Goal: Book appointment/travel/reservation

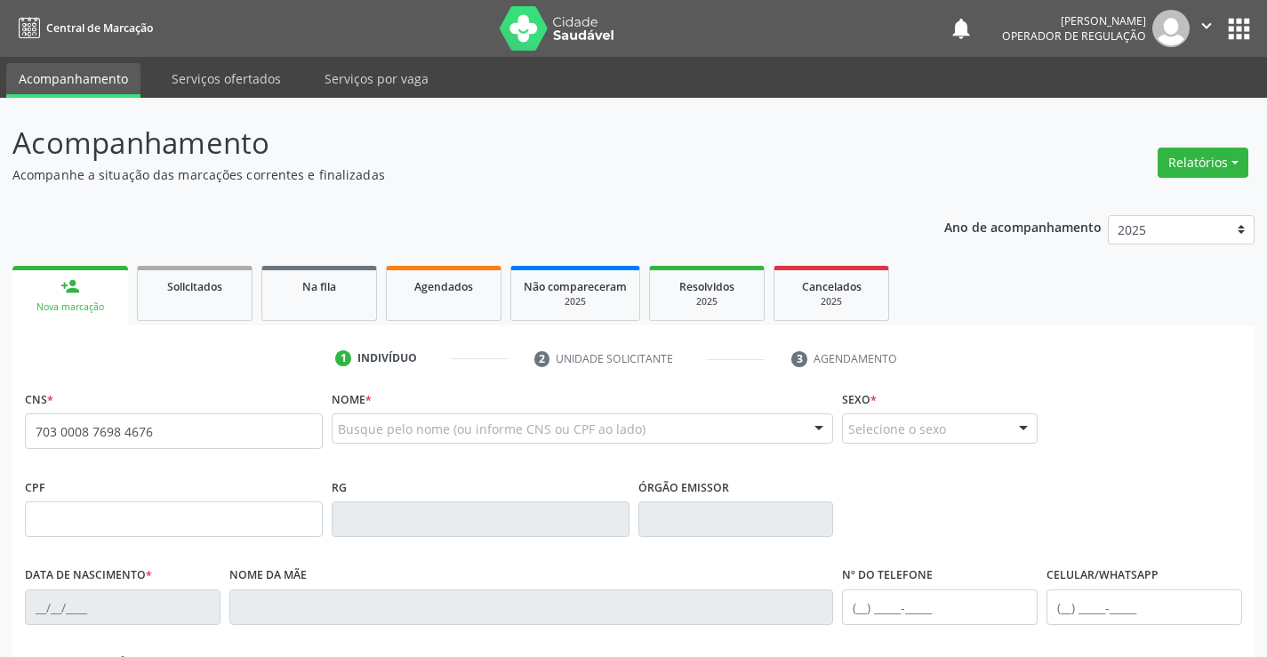
type input "703 0008 7698 4676"
type input "218.660.418-35"
type input "2110186941"
type input "[DATE]"
type input "[PHONE_NUMBER]"
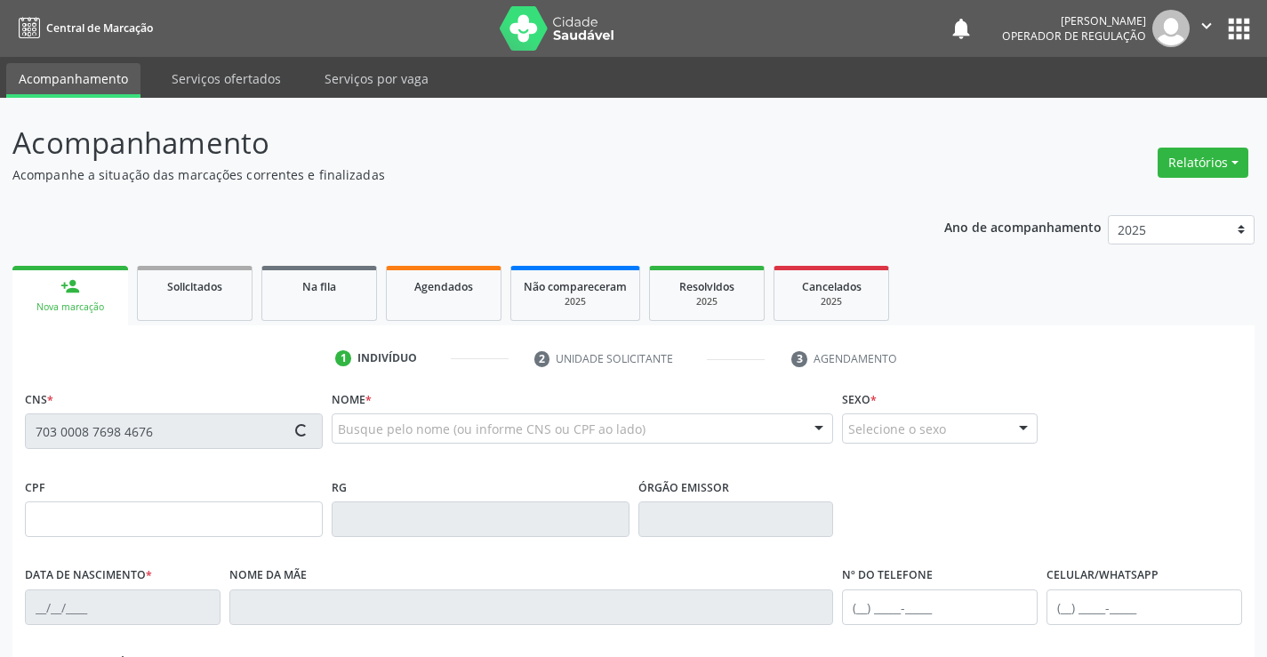
type input "S/N"
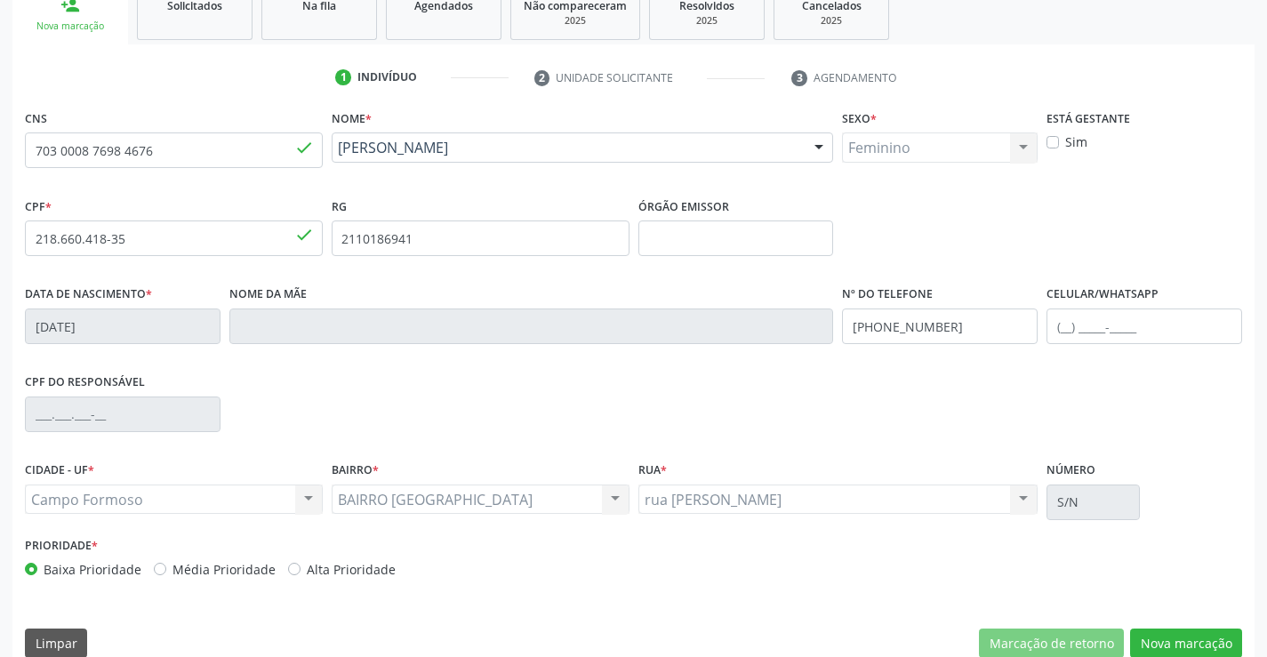
scroll to position [307, 0]
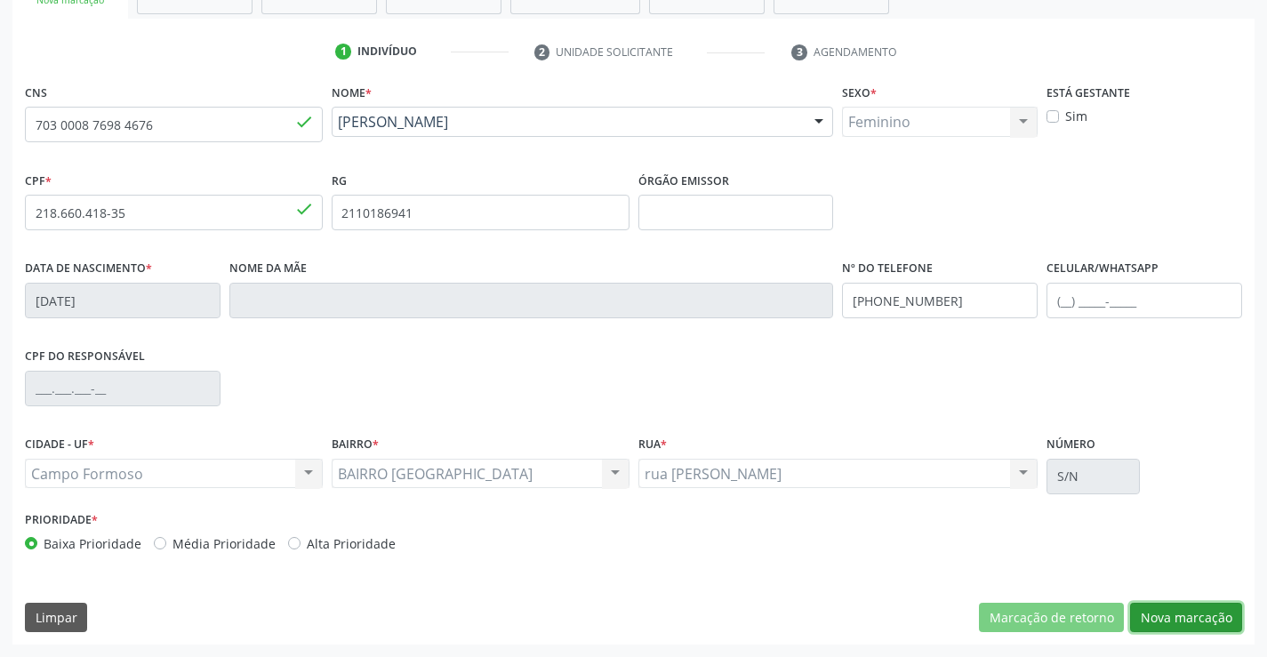
click at [1157, 616] on button "Nova marcação" at bounding box center [1186, 618] width 112 height 30
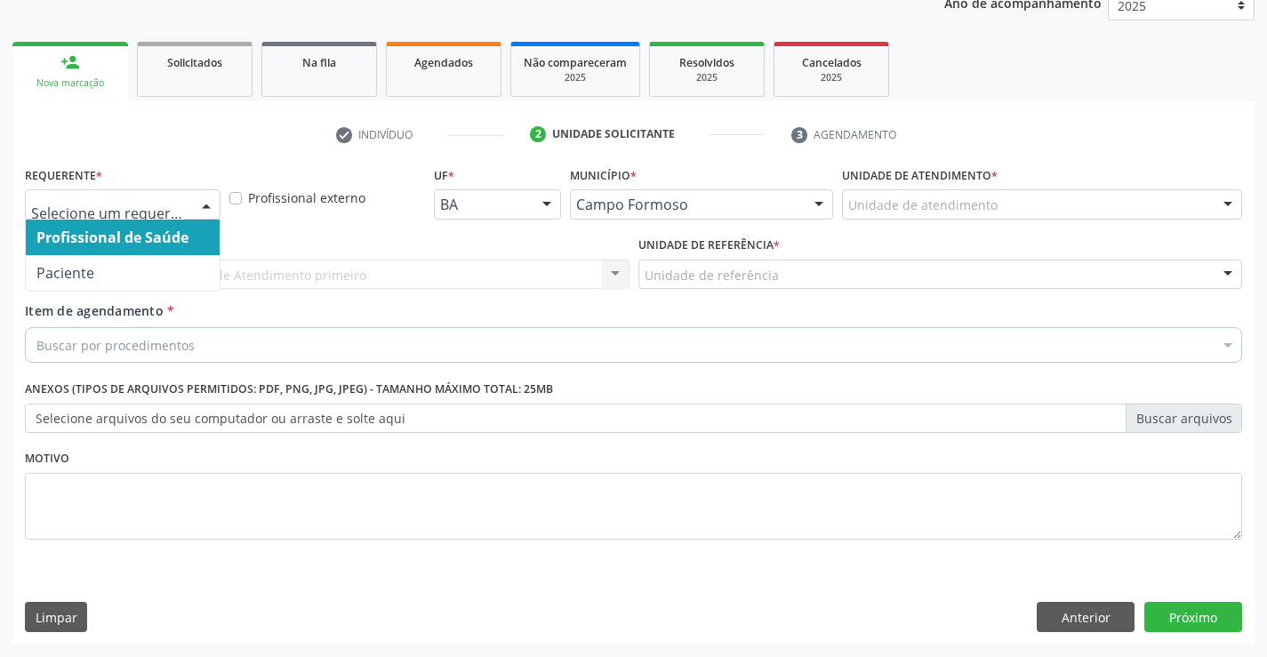
click at [204, 205] on div at bounding box center [206, 205] width 27 height 30
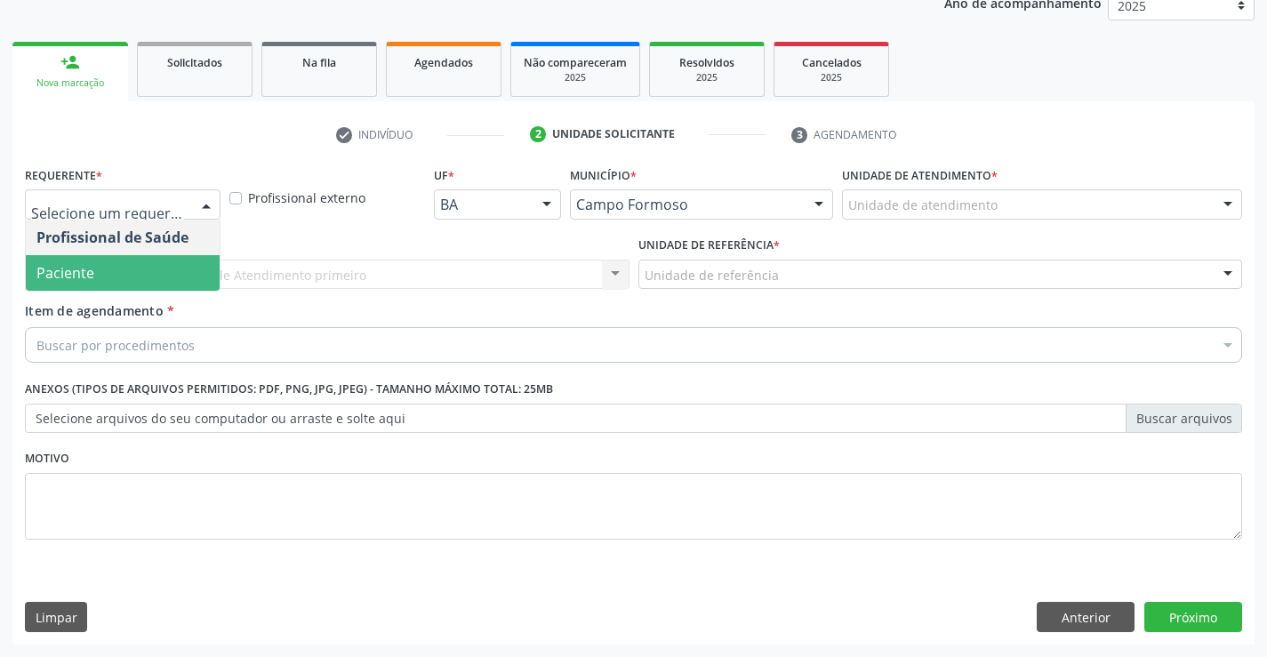
click at [116, 281] on span "Paciente" at bounding box center [123, 273] width 194 height 36
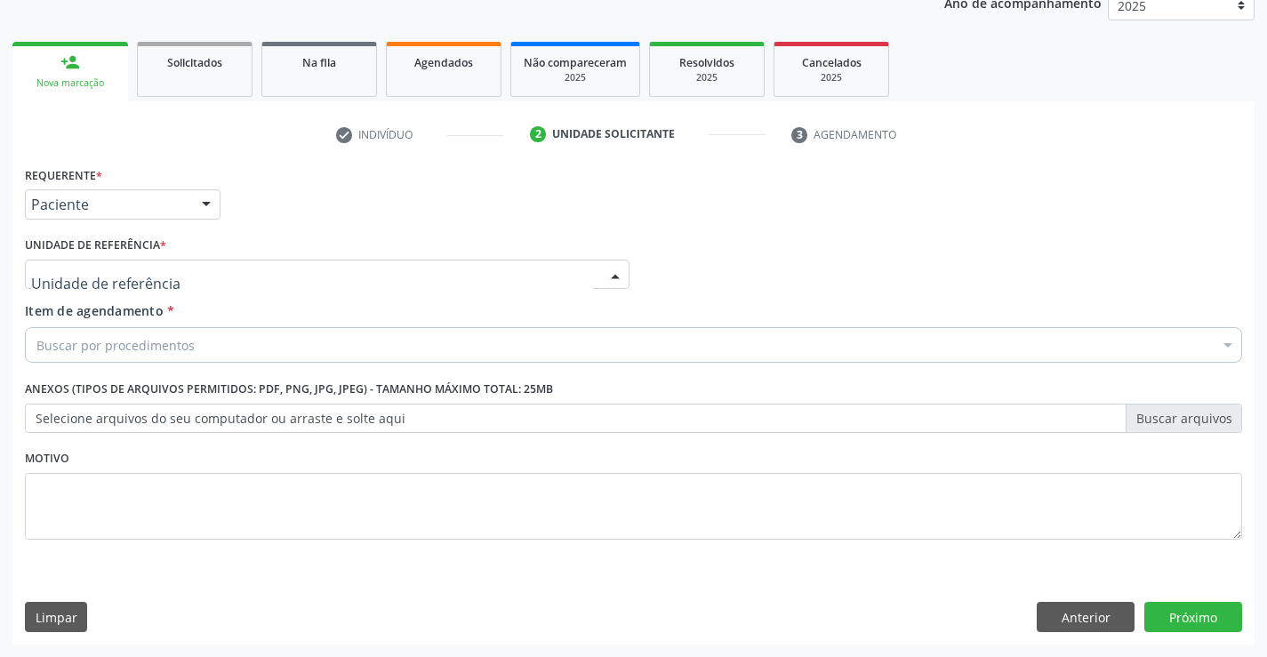
click at [174, 273] on div at bounding box center [327, 275] width 605 height 30
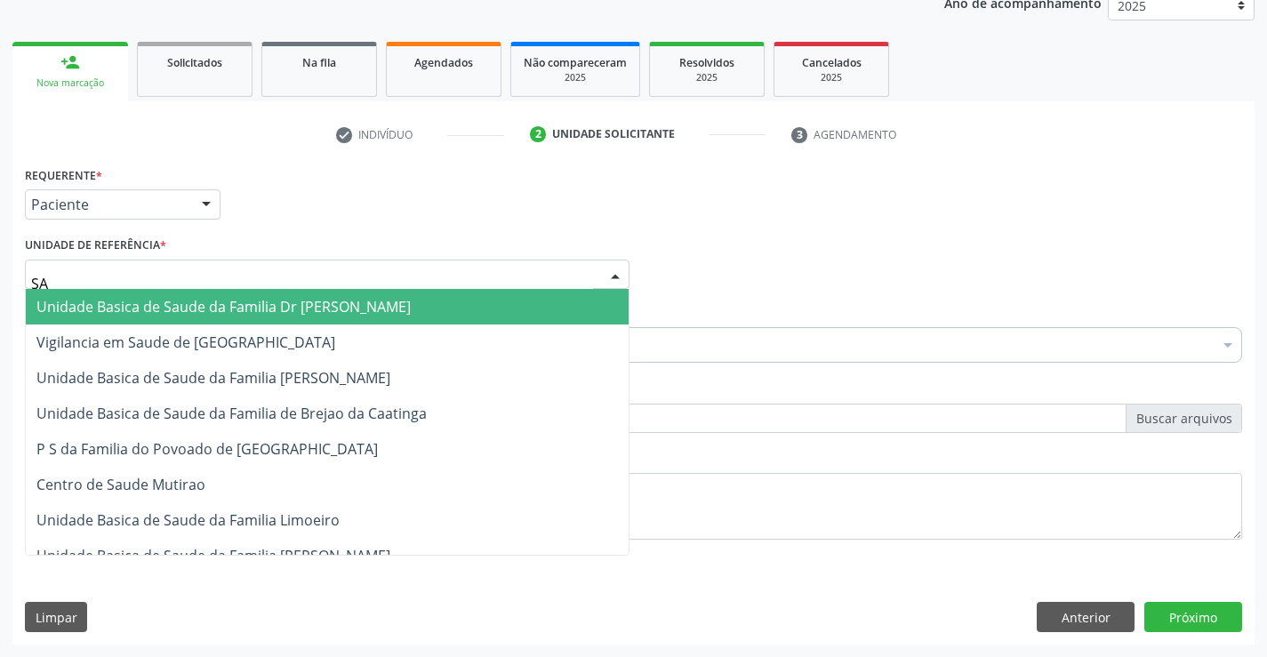
type input "SAO"
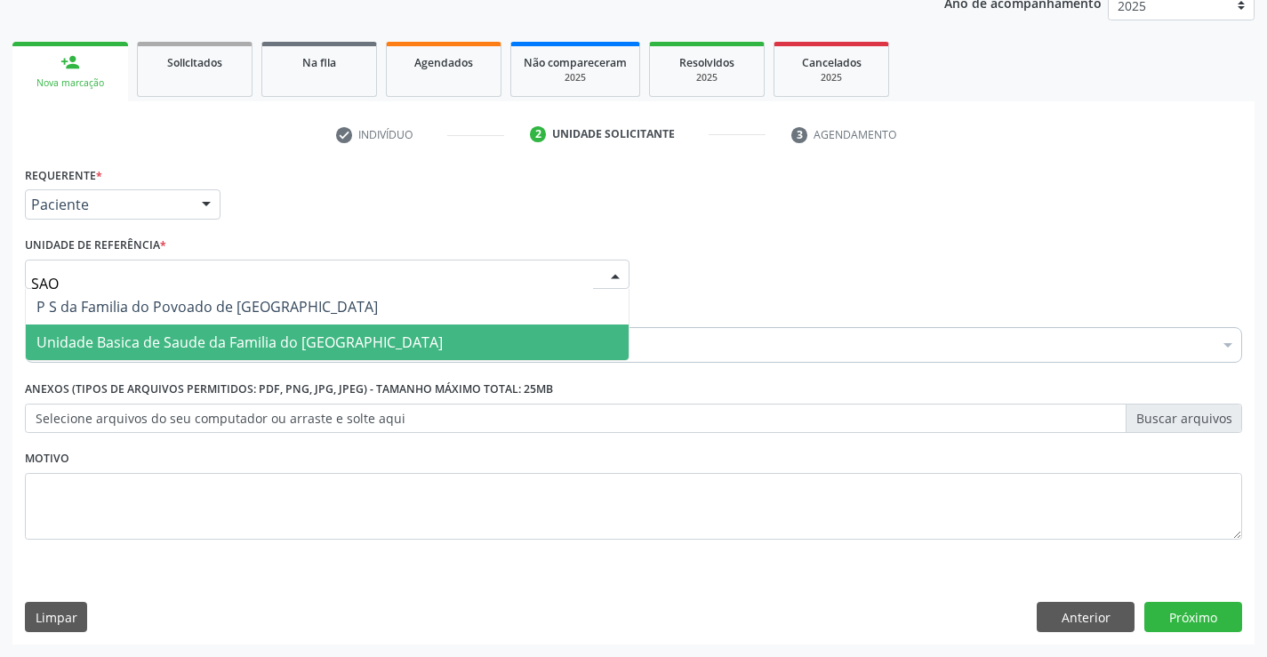
click at [204, 347] on span "Unidade Basica de Saude da Familia do [GEOGRAPHIC_DATA]" at bounding box center [239, 342] width 406 height 20
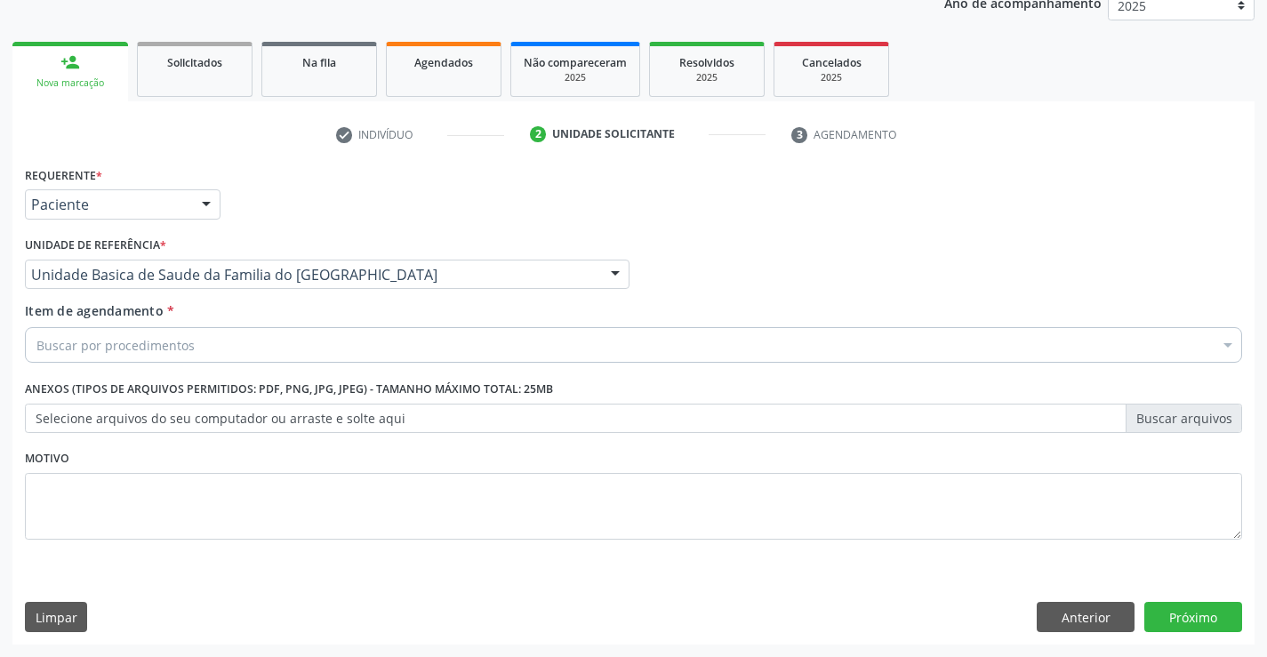
click at [194, 348] on div "Buscar por procedimentos" at bounding box center [633, 345] width 1217 height 36
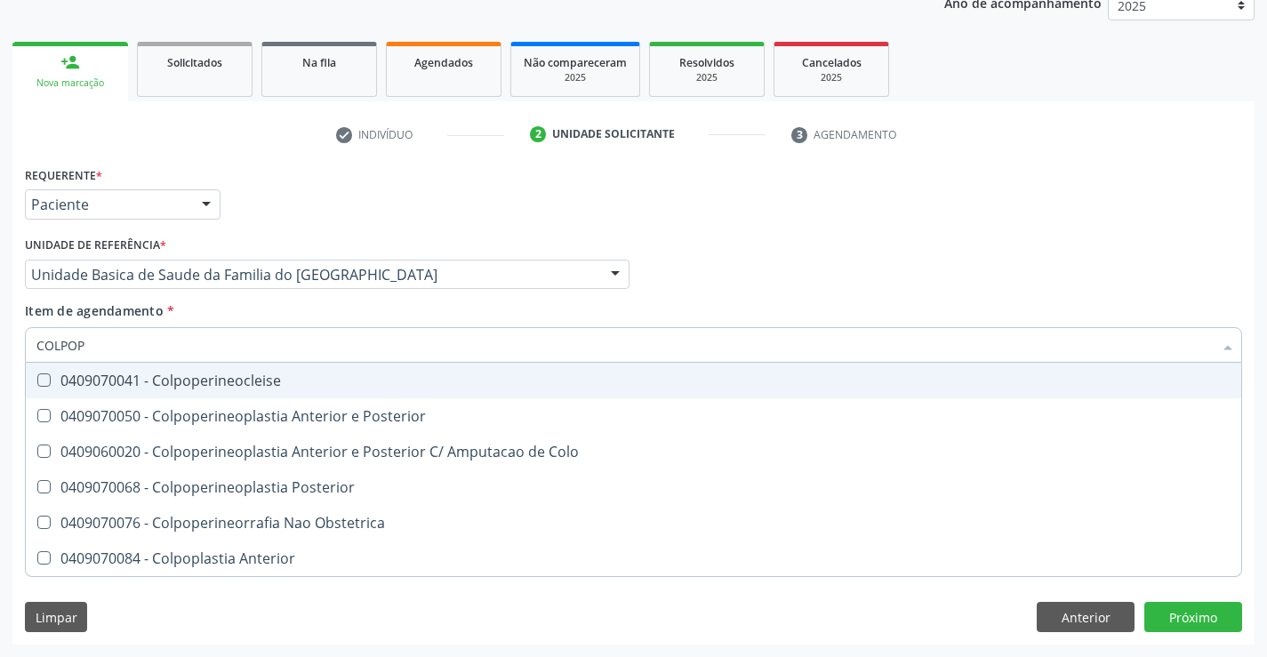
type input "COLPOPE"
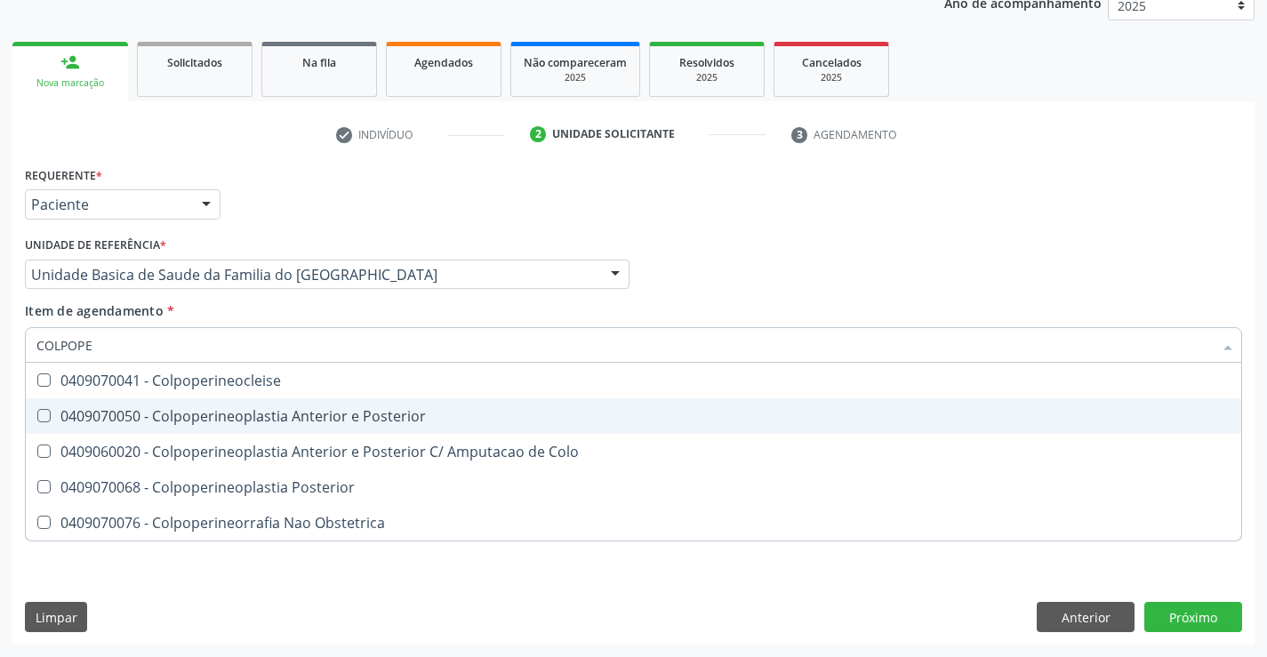
click at [265, 413] on div "0409070050 - Colpoperineoplastia Anterior e Posterior" at bounding box center [633, 416] width 1194 height 14
checkbox Posterior "true"
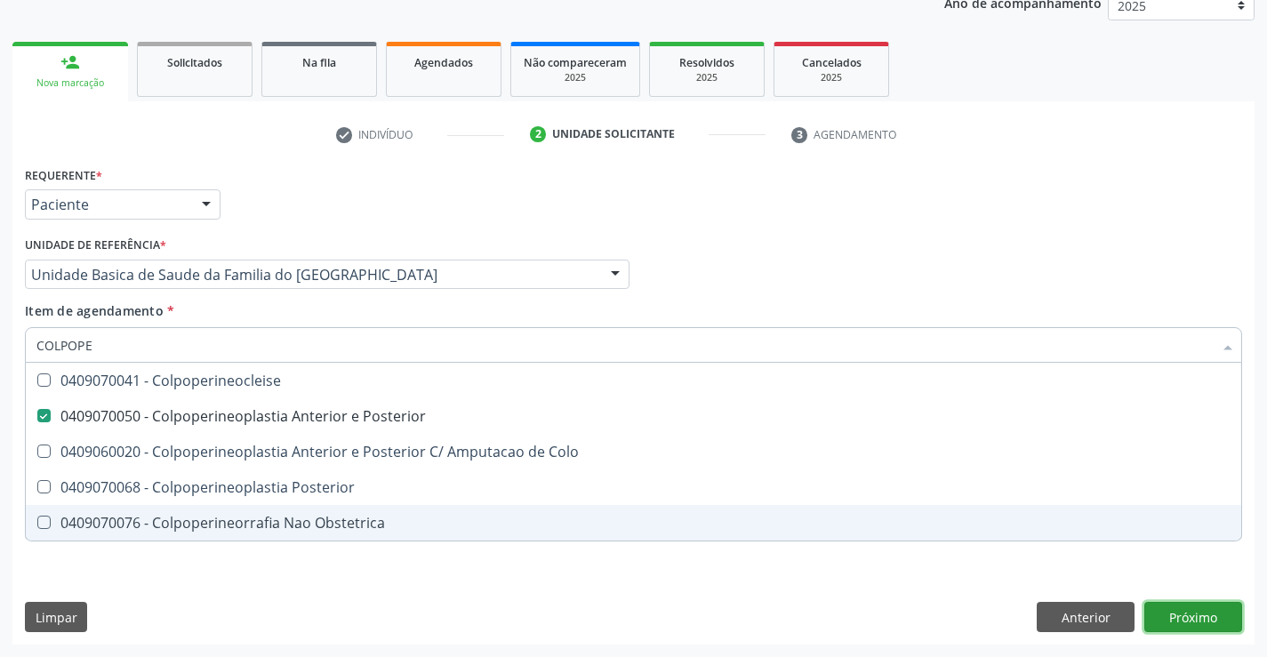
click at [1185, 613] on div "Requerente * Paciente Profissional de Saúde Paciente Nenhum resultado encontrad…" at bounding box center [633, 403] width 1242 height 483
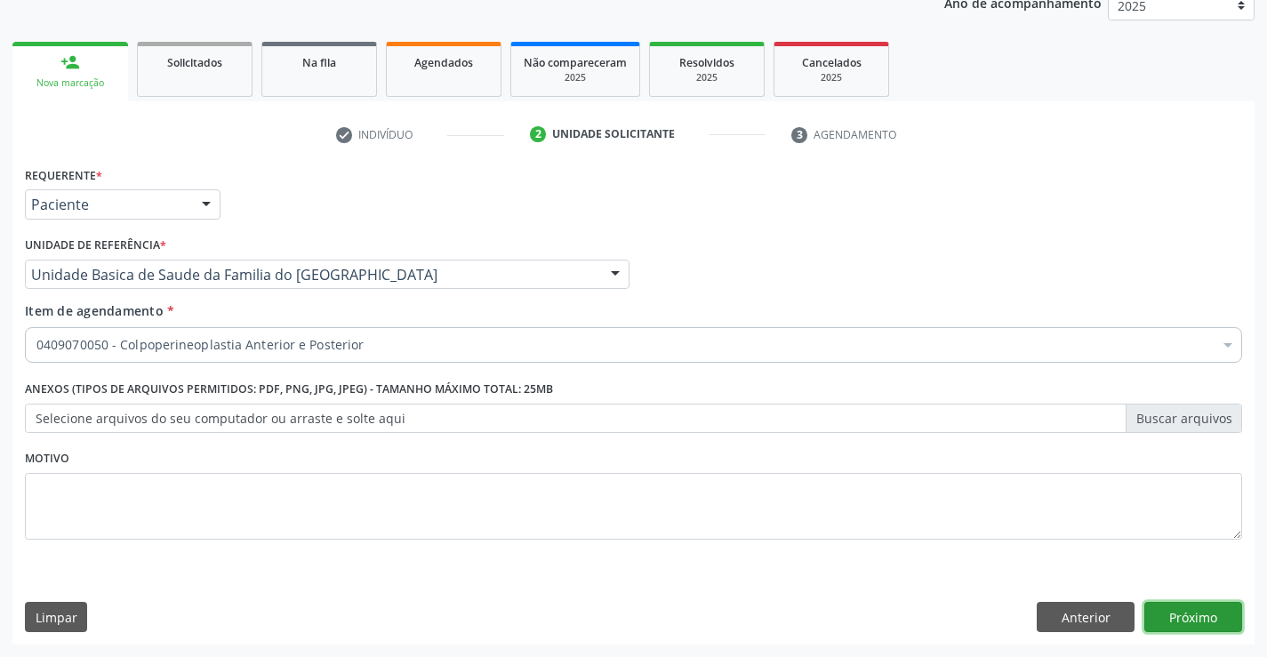
click at [1166, 621] on button "Próximo" at bounding box center [1193, 617] width 98 height 30
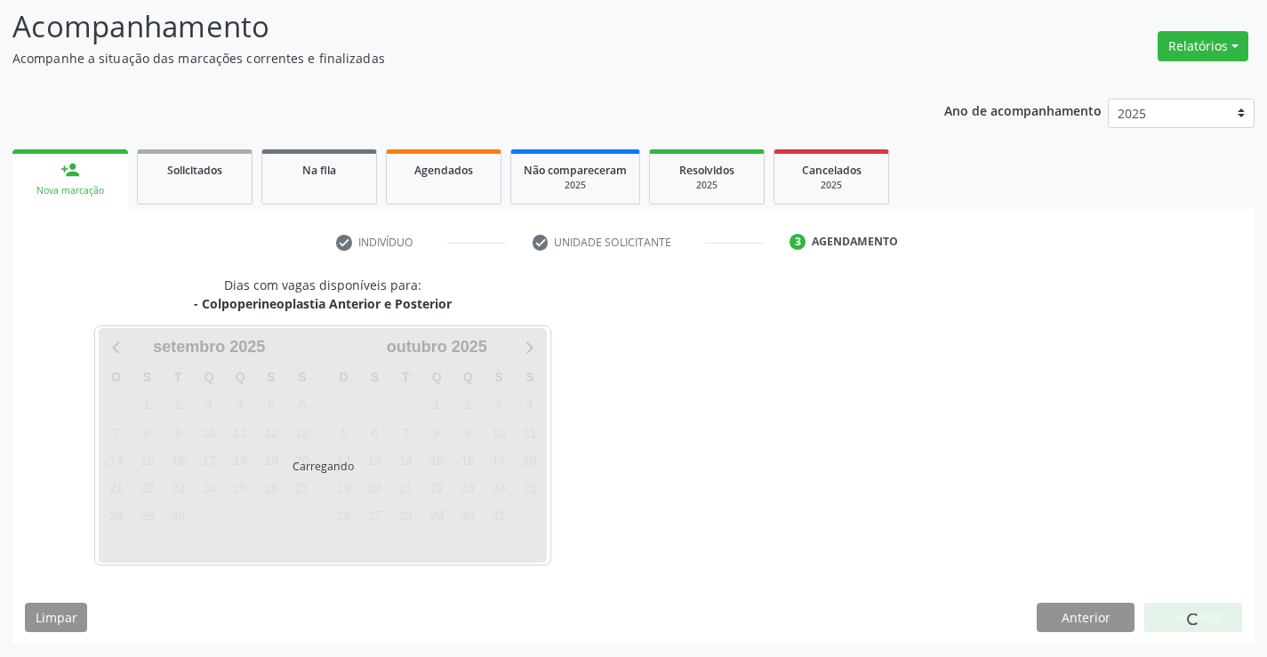
scroll to position [116, 0]
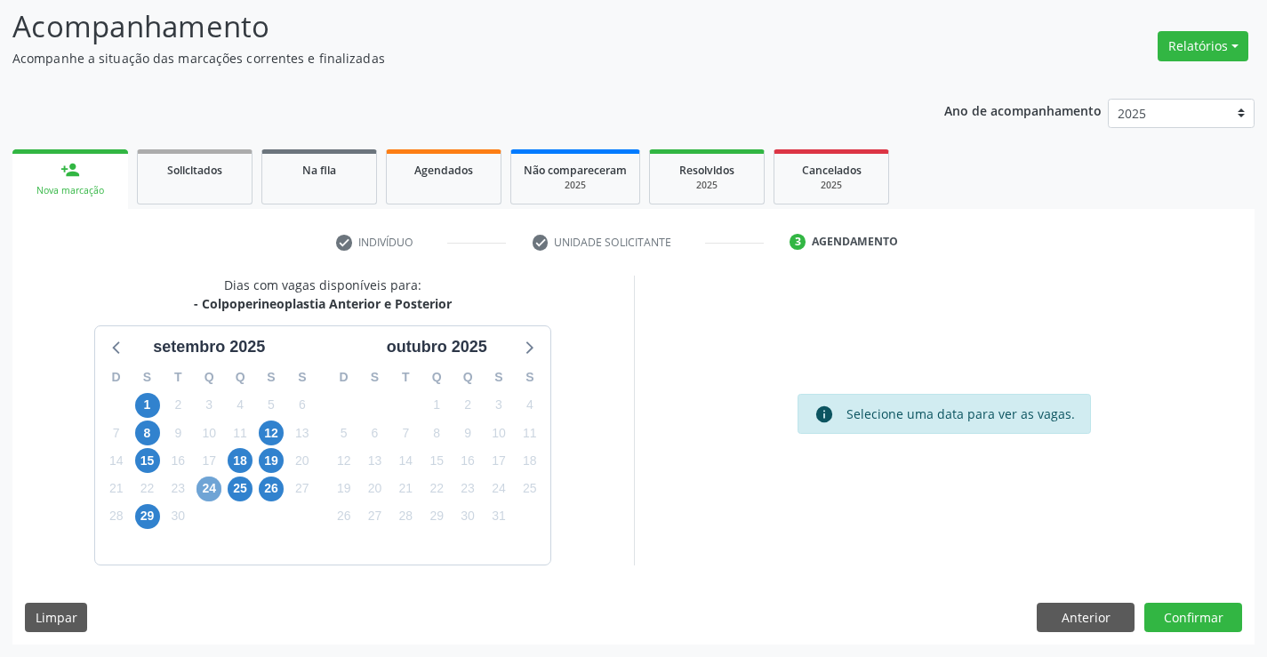
click at [209, 489] on span "24" at bounding box center [208, 489] width 25 height 25
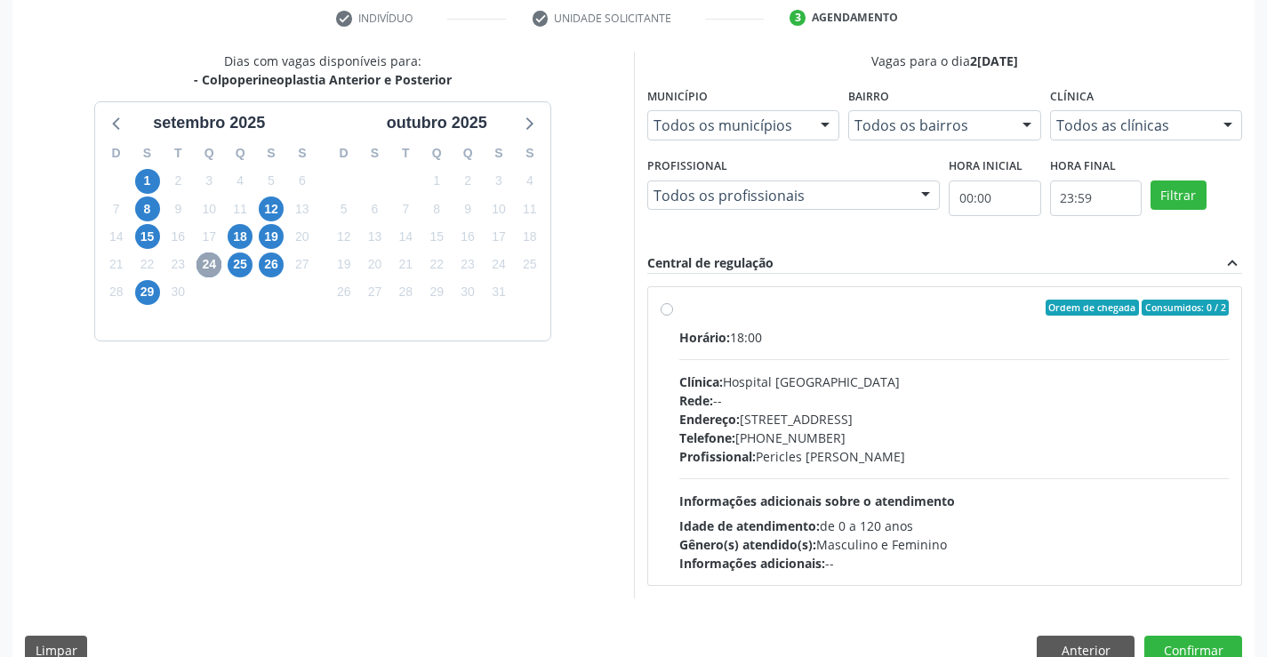
scroll to position [373, 0]
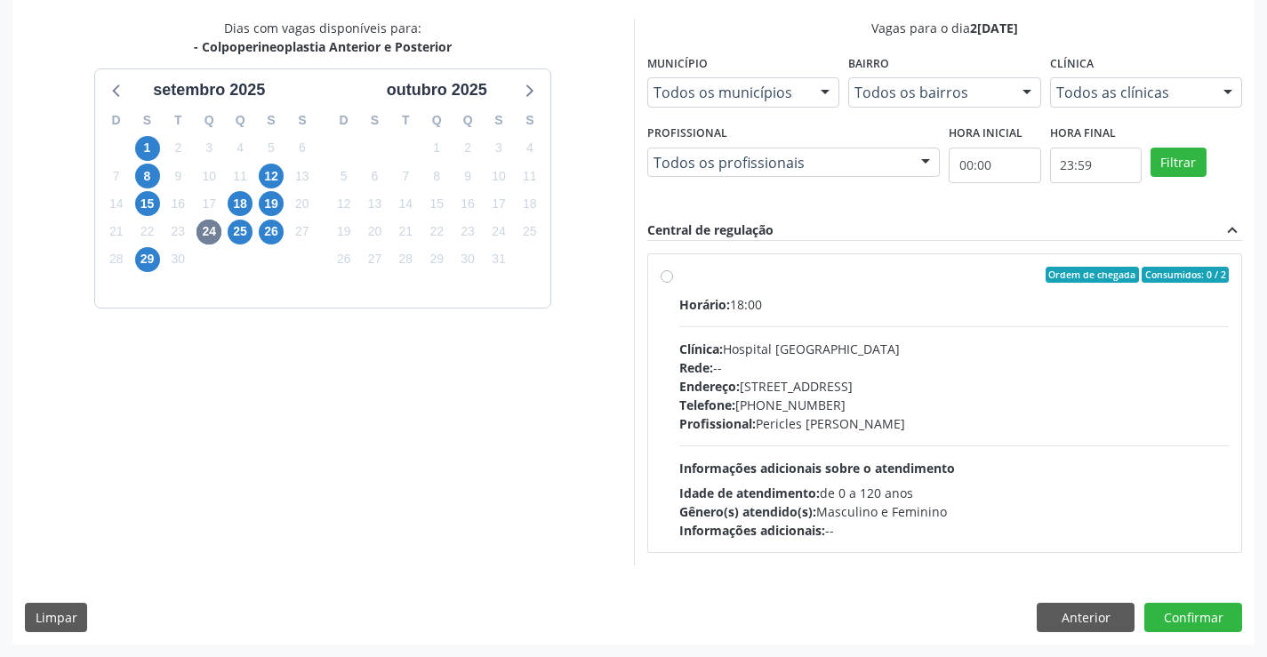
click at [679, 275] on label "Ordem de chegada Consumidos: 0 / 2 Horário: 18:00 Clínica: Hospital [GEOGRAPHIC…" at bounding box center [954, 403] width 550 height 273
click at [664, 275] on input "Ordem de chegada Consumidos: 0 / 2 Horário: 18:00 Clínica: Hospital [GEOGRAPHIC…" at bounding box center [667, 275] width 12 height 16
radio input "true"
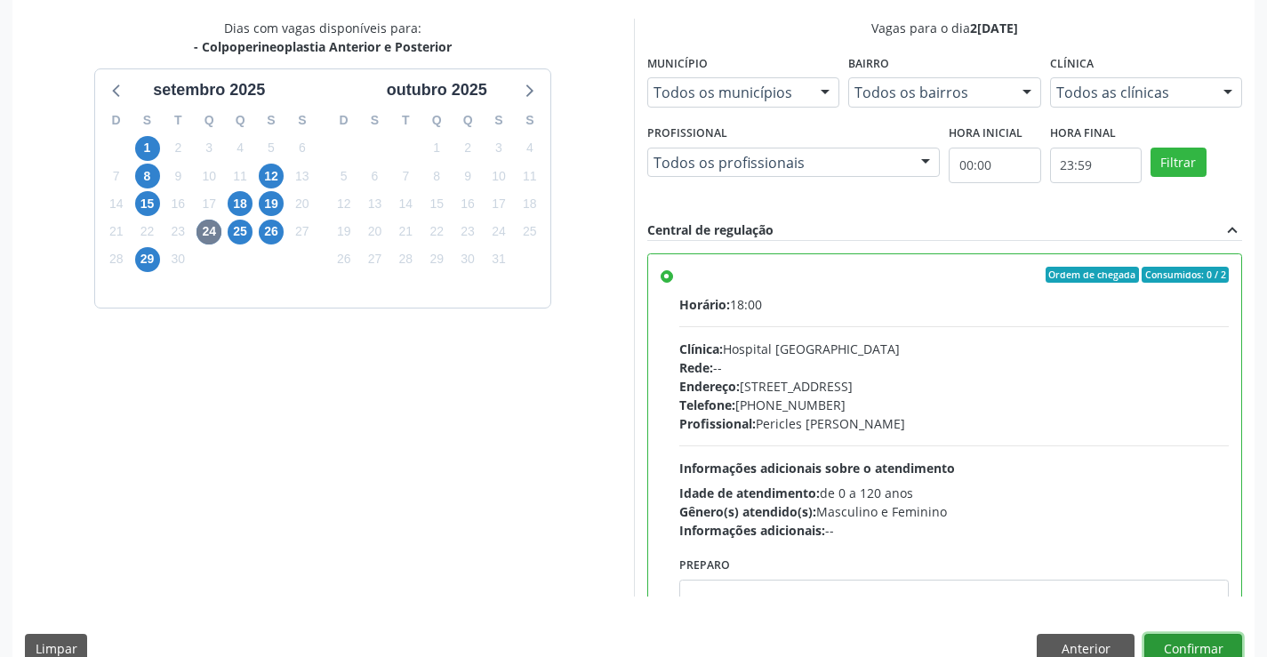
click at [1194, 648] on button "Confirmar" at bounding box center [1193, 649] width 98 height 30
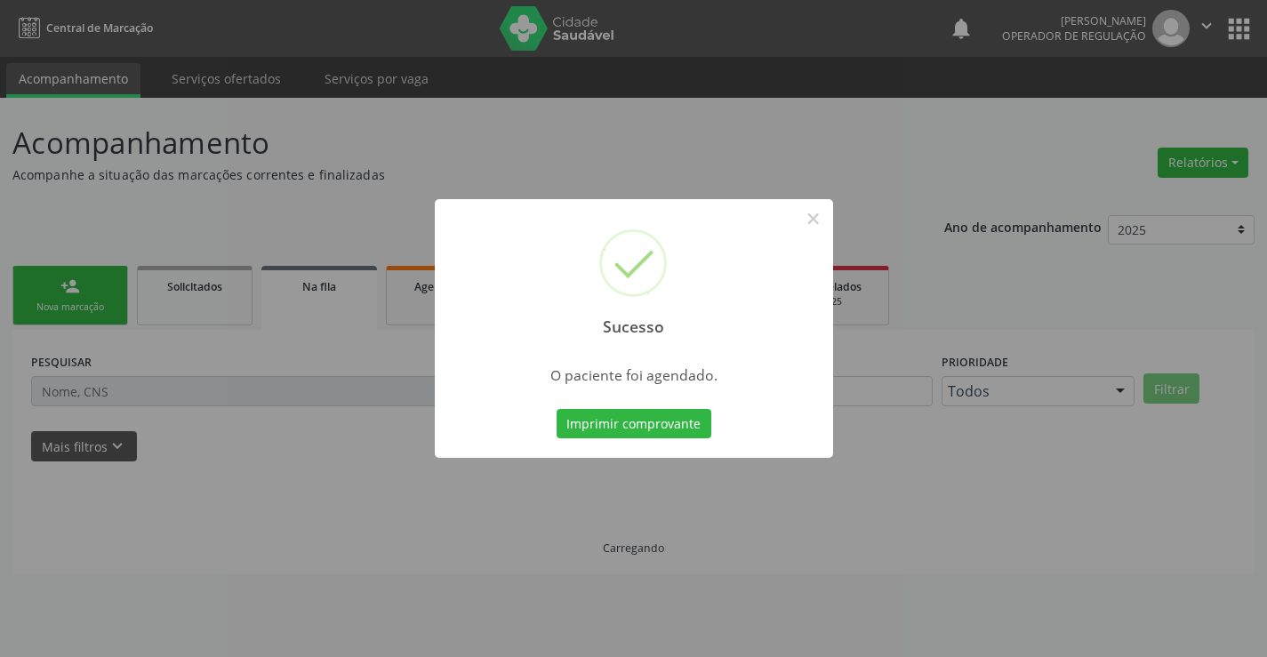
scroll to position [0, 0]
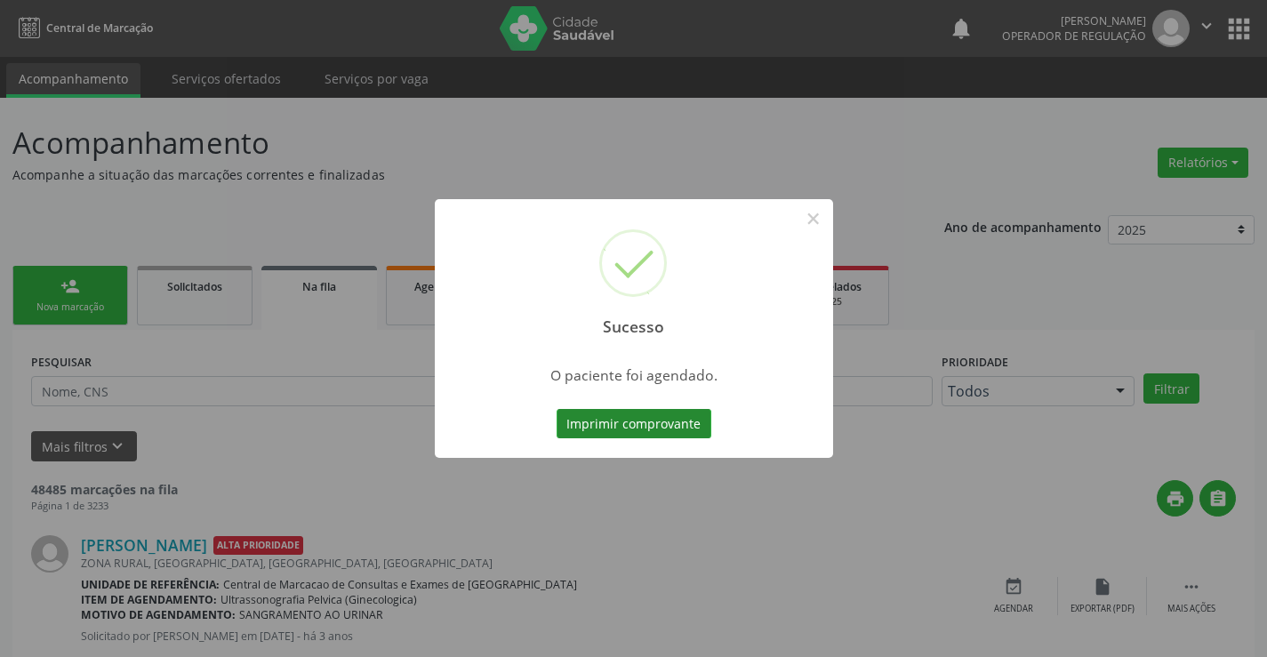
click at [656, 418] on button "Imprimir comprovante" at bounding box center [634, 424] width 155 height 30
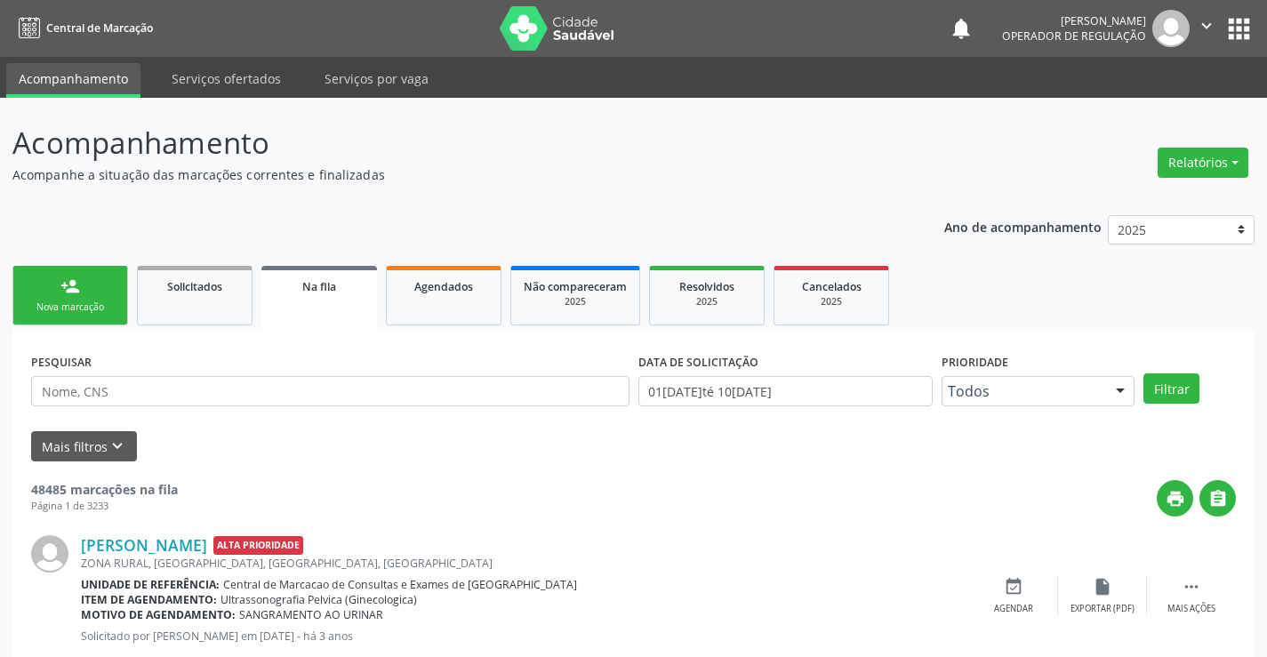
click at [69, 307] on div "Nova marcação" at bounding box center [70, 306] width 89 height 13
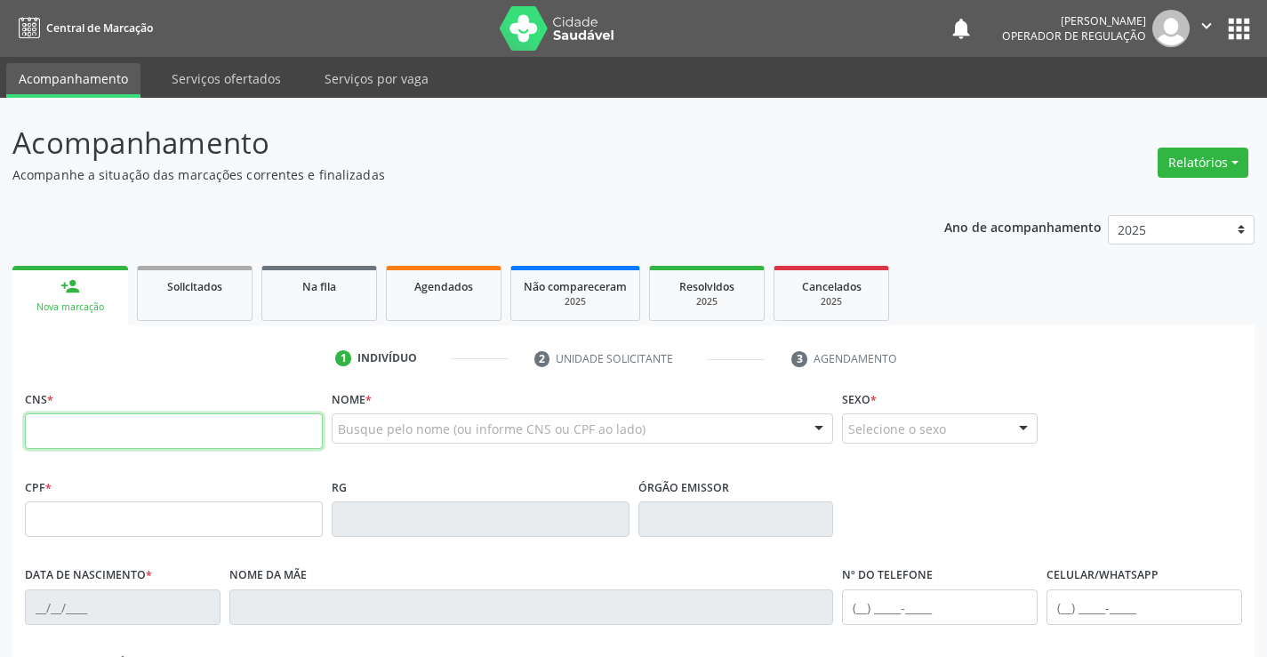
click at [51, 428] on input "text" at bounding box center [174, 431] width 298 height 36
type input "700 9079 8980 5991"
type input "1117082571"
type input "25[DATE]"
type input "[PHONE_NUMBER]"
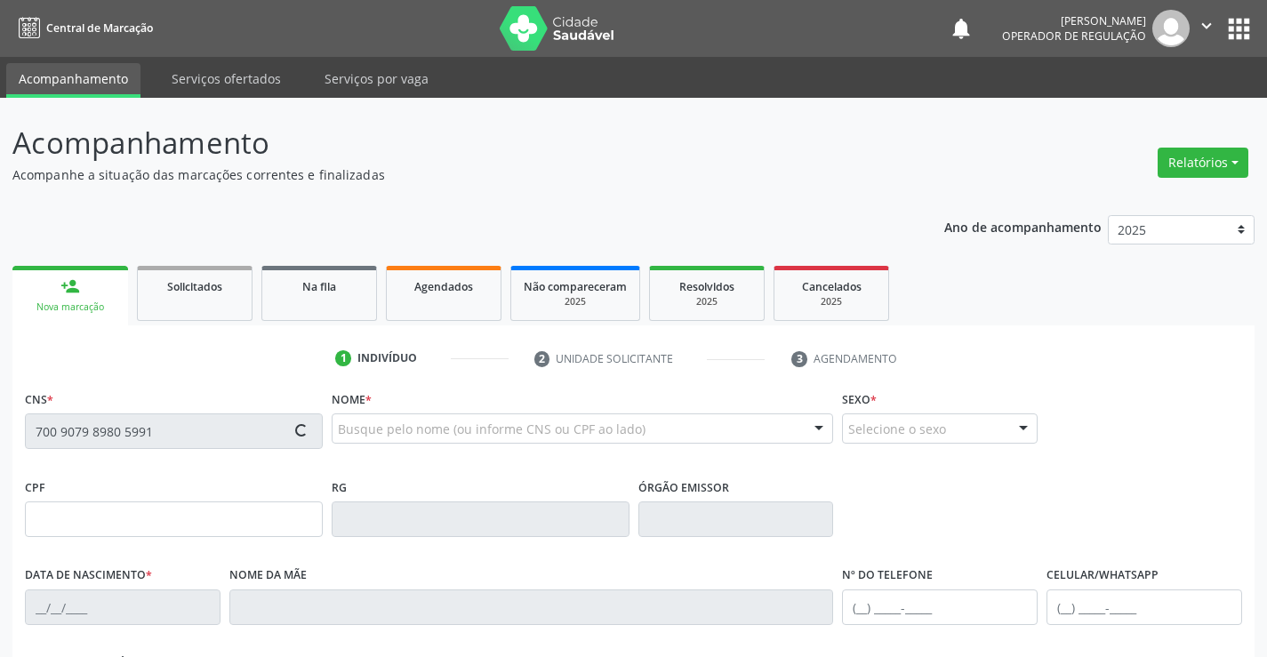
type input "[PHONE_NUMBER]"
type input "016.496.725-78"
type input "SN"
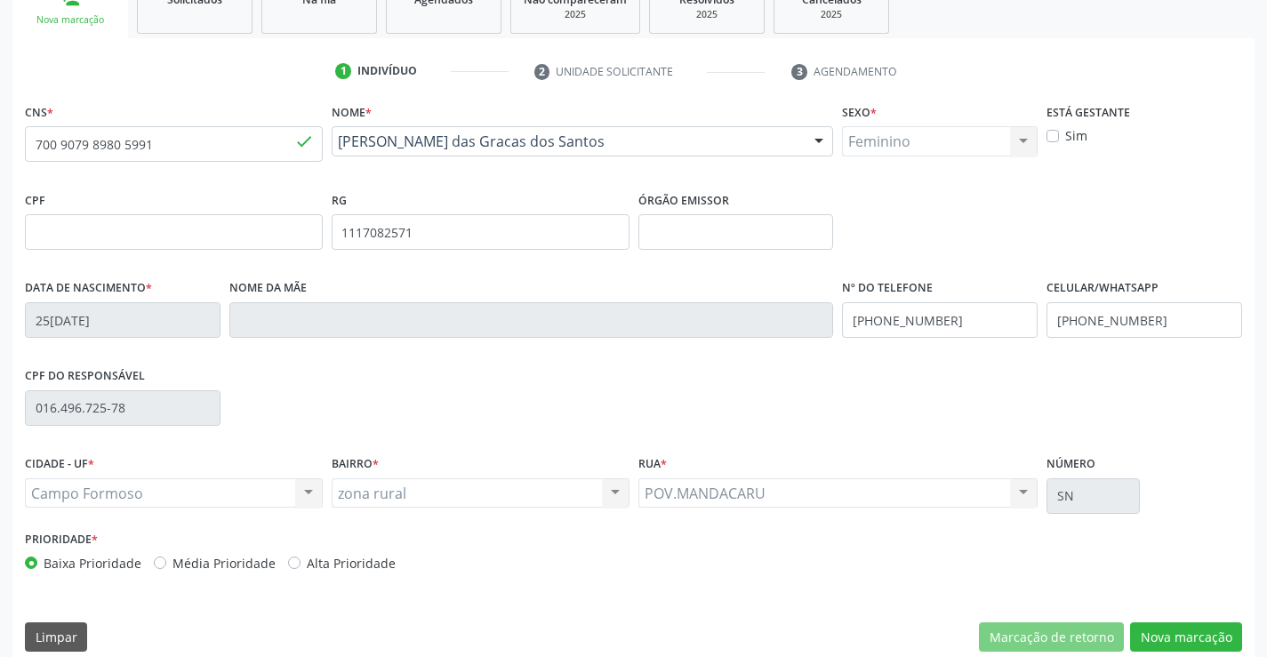
scroll to position [307, 0]
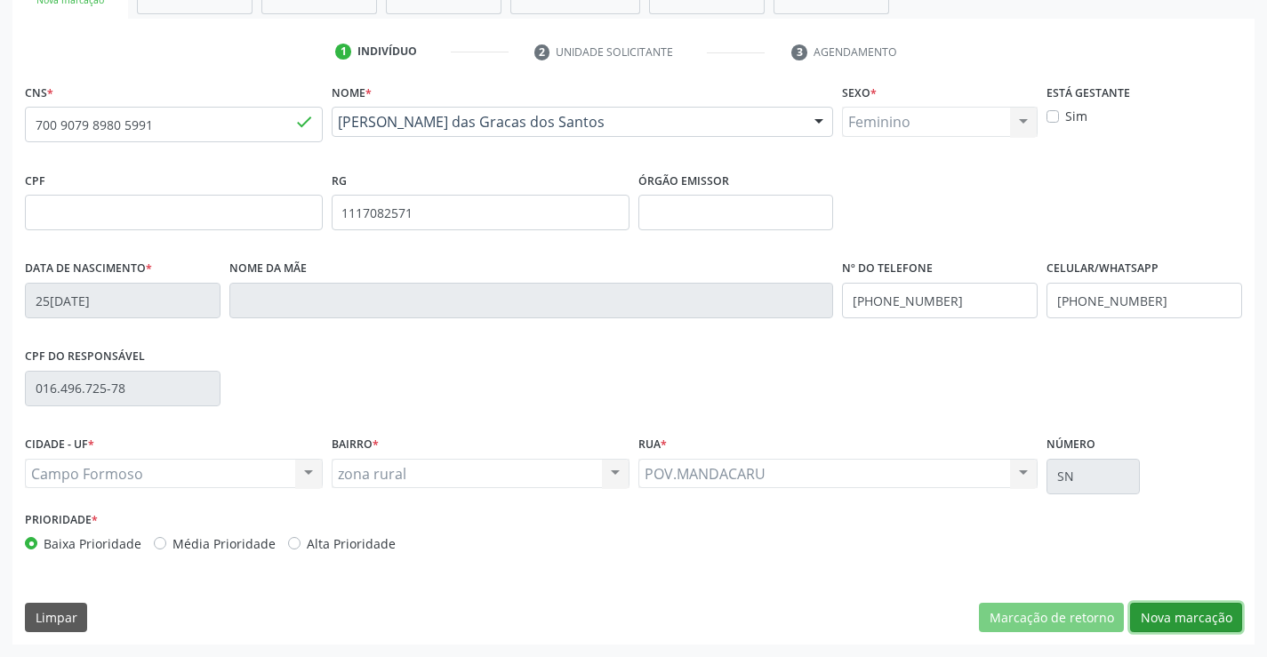
click at [1168, 613] on button "Nova marcação" at bounding box center [1186, 618] width 112 height 30
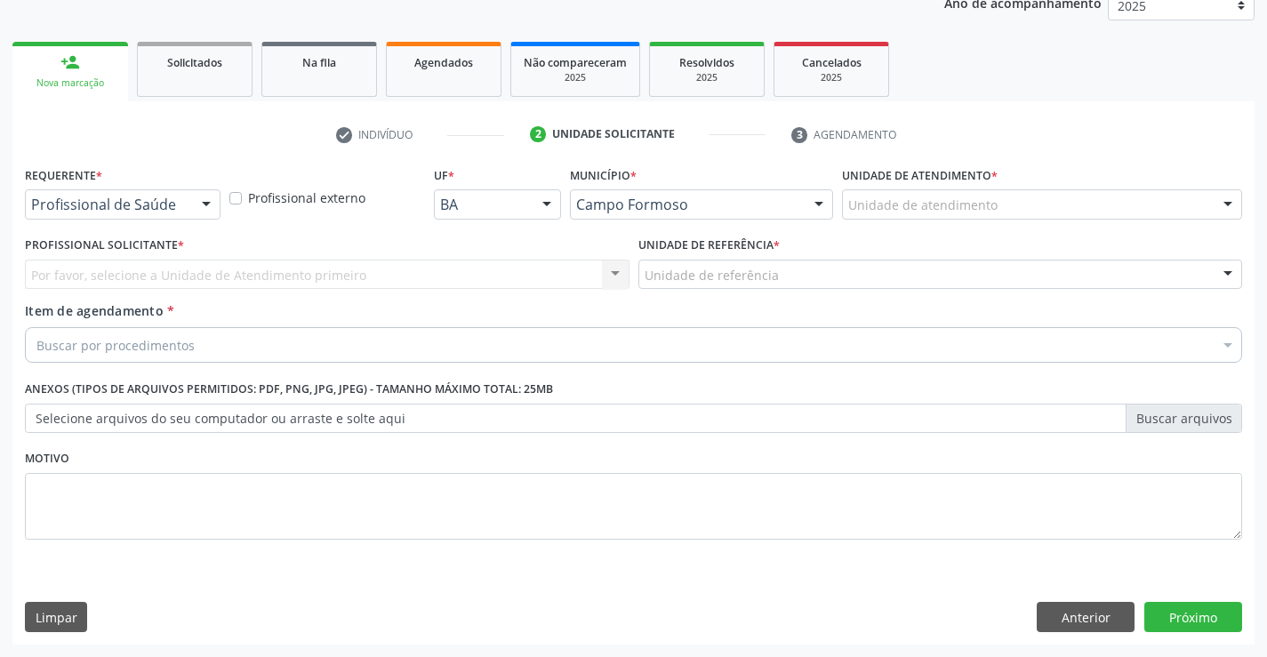
click at [211, 205] on div at bounding box center [206, 205] width 27 height 30
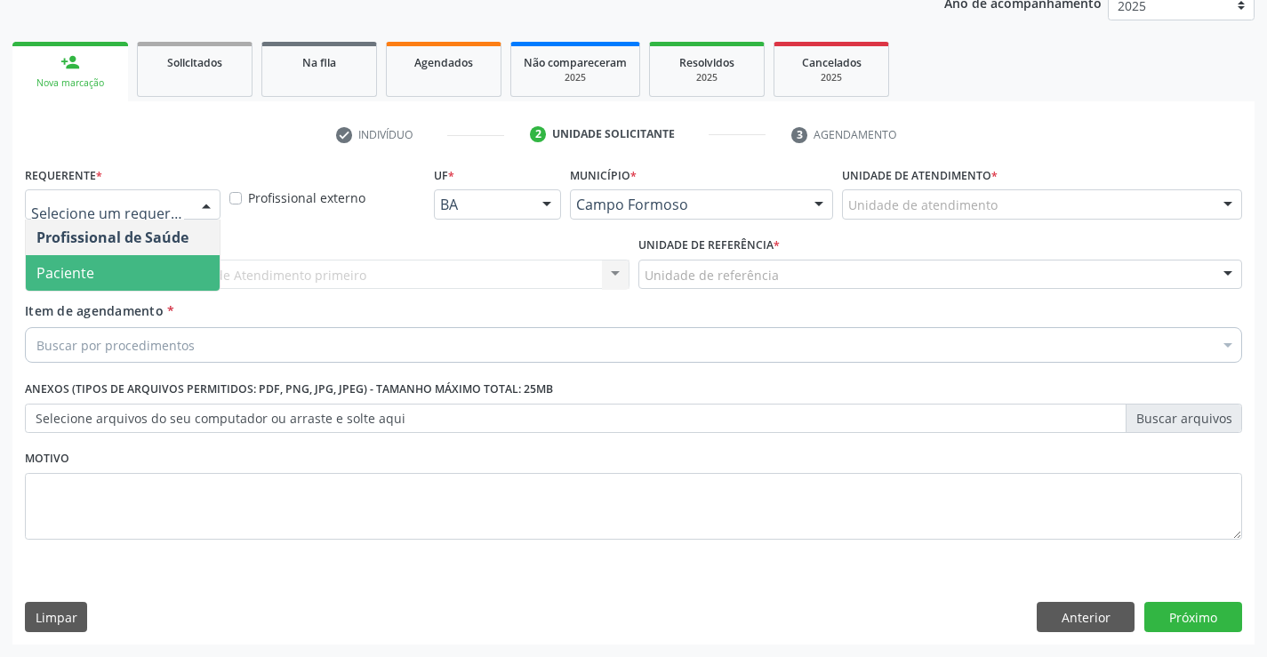
click at [113, 268] on span "Paciente" at bounding box center [123, 273] width 194 height 36
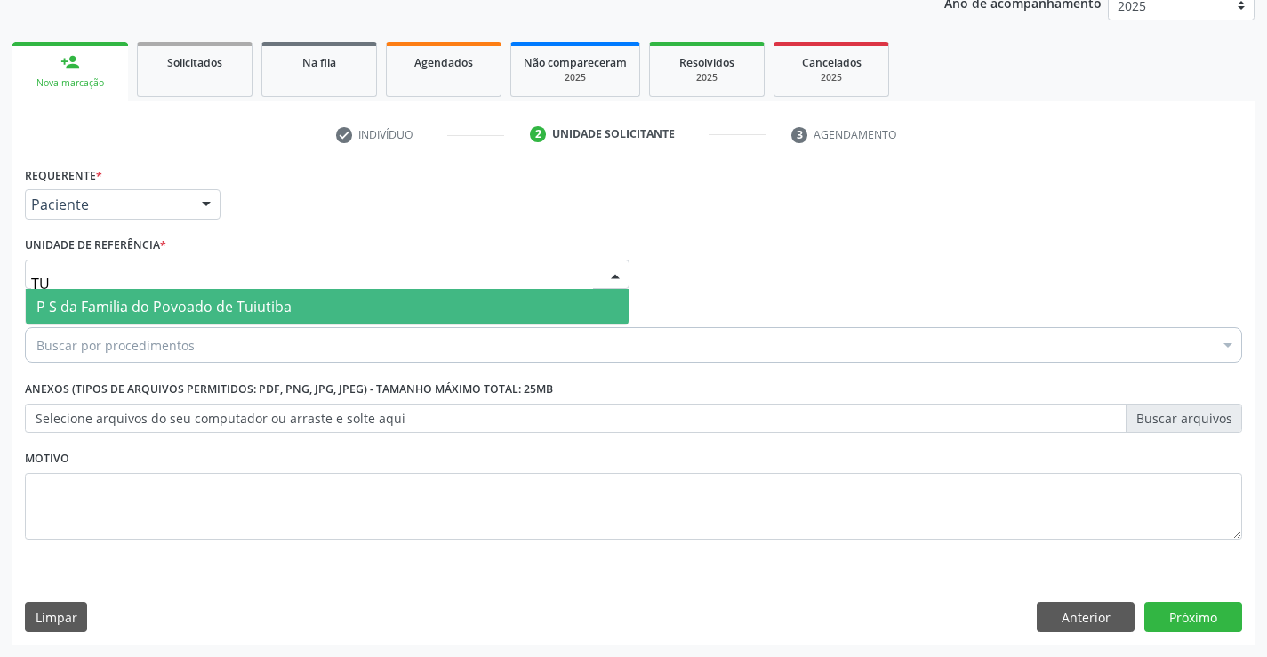
type input "TUI"
click at [206, 300] on span "P S da Familia do Povoado de Tuiutiba" at bounding box center [163, 307] width 255 height 20
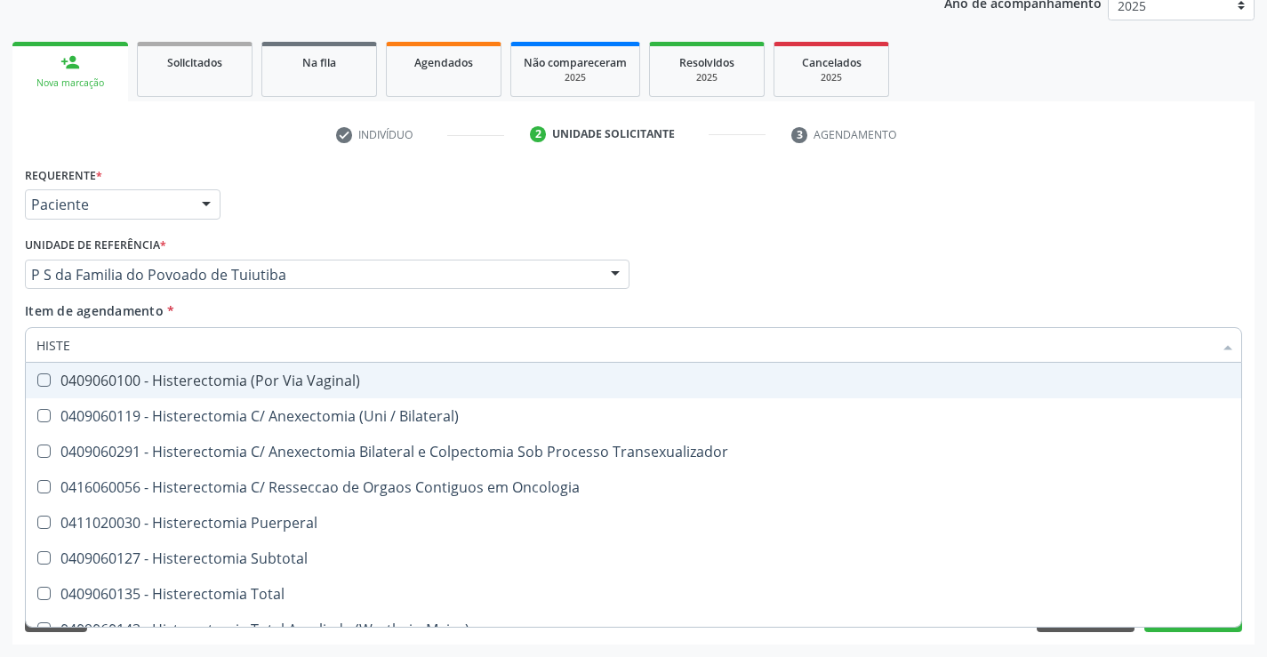
type input "HISTER"
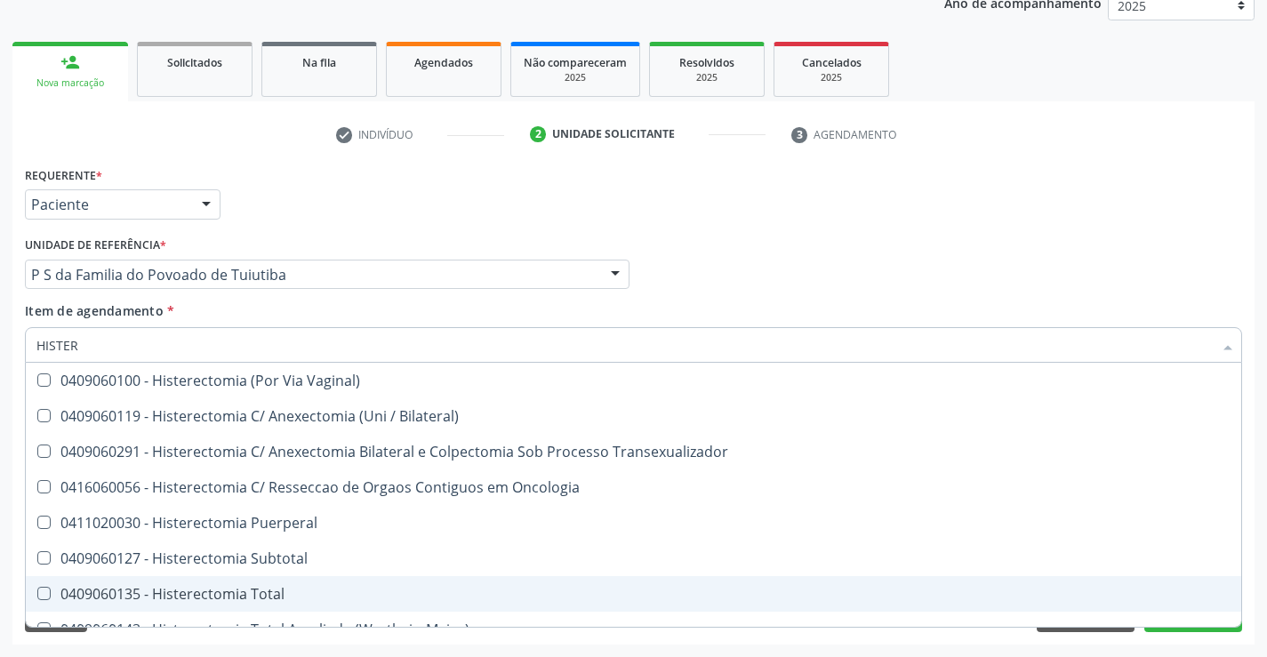
click at [249, 597] on div "0409060135 - Histerectomia Total" at bounding box center [633, 594] width 1194 height 14
checkbox Total "true"
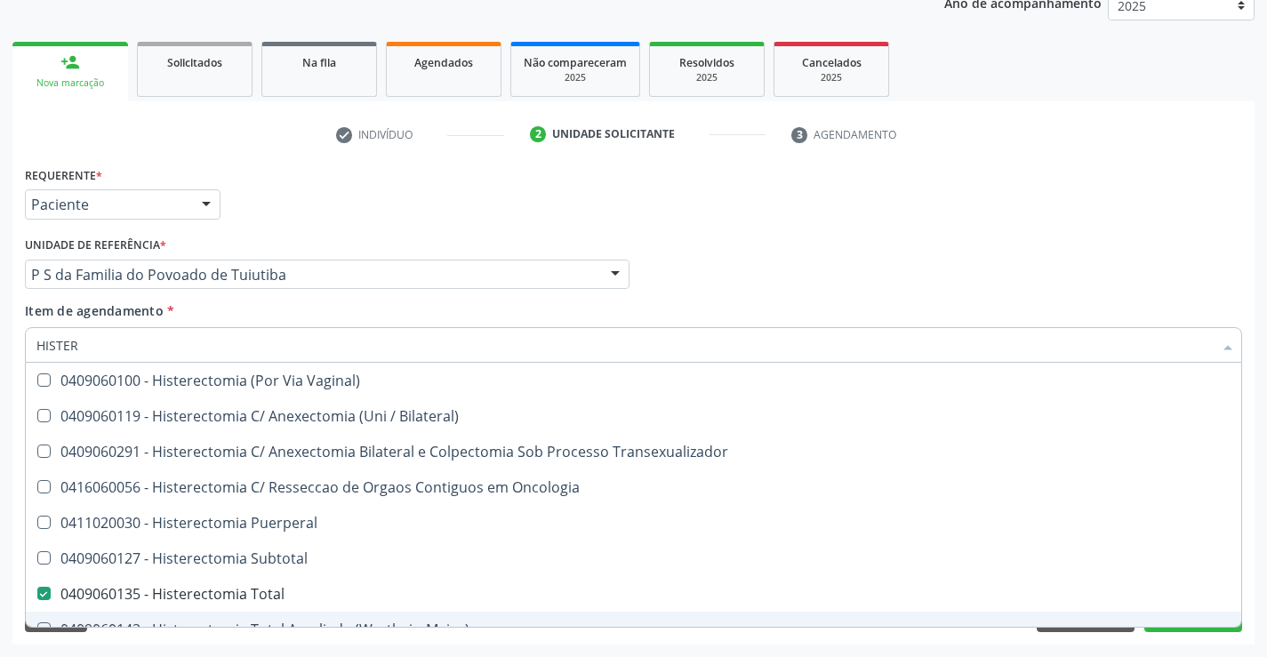
click at [1176, 627] on div "Desfazer seleção 0409060100 - Histerectomia (Por Via Vaginal) 0409060119 - Hist…" at bounding box center [633, 495] width 1217 height 264
click at [1170, 629] on button "Próximo" at bounding box center [1193, 617] width 98 height 30
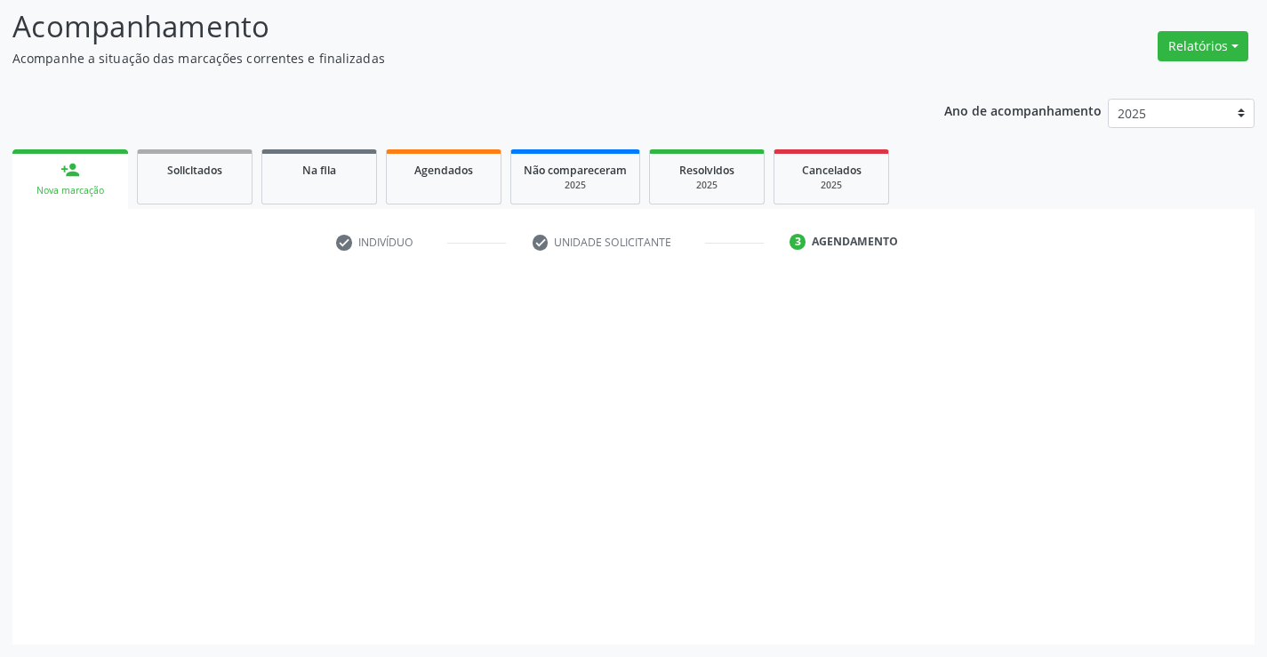
scroll to position [116, 0]
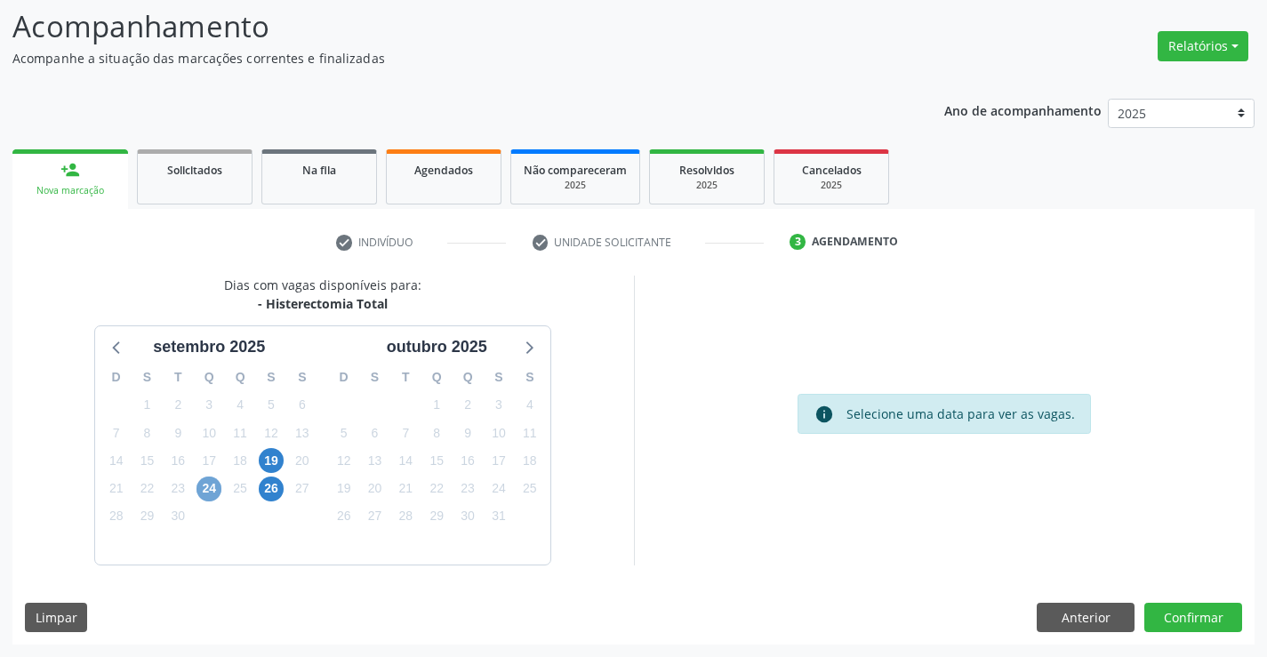
click at [204, 484] on span "24" at bounding box center [208, 489] width 25 height 25
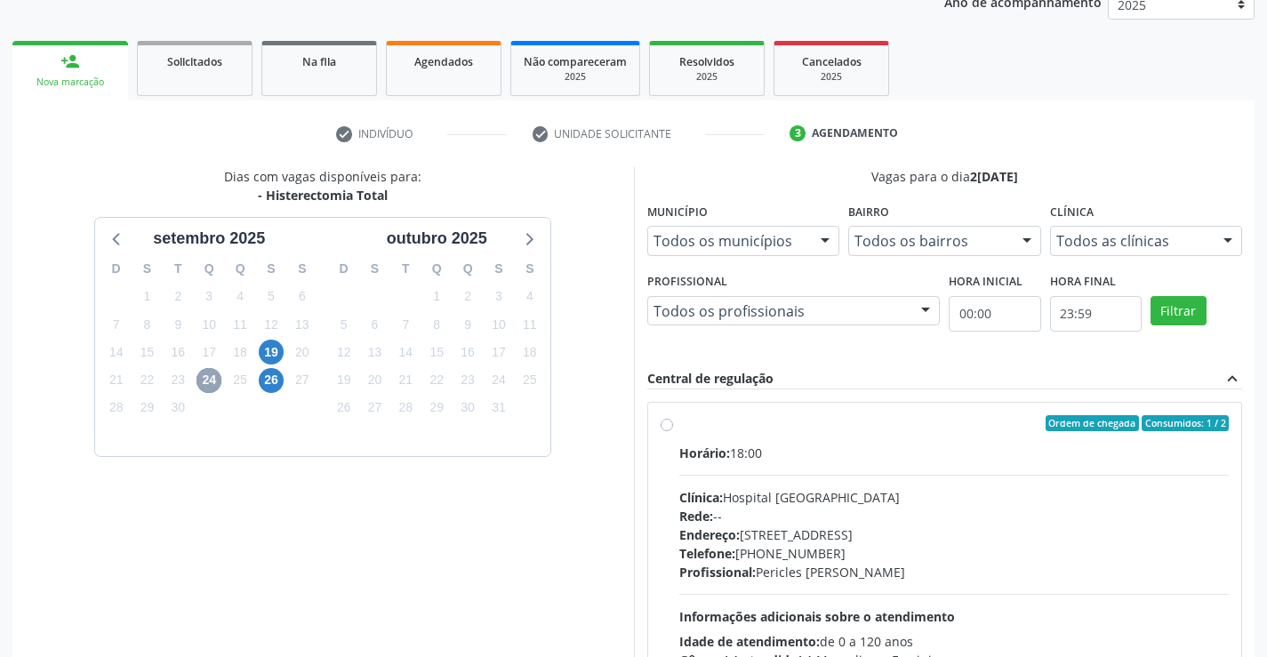
scroll to position [373, 0]
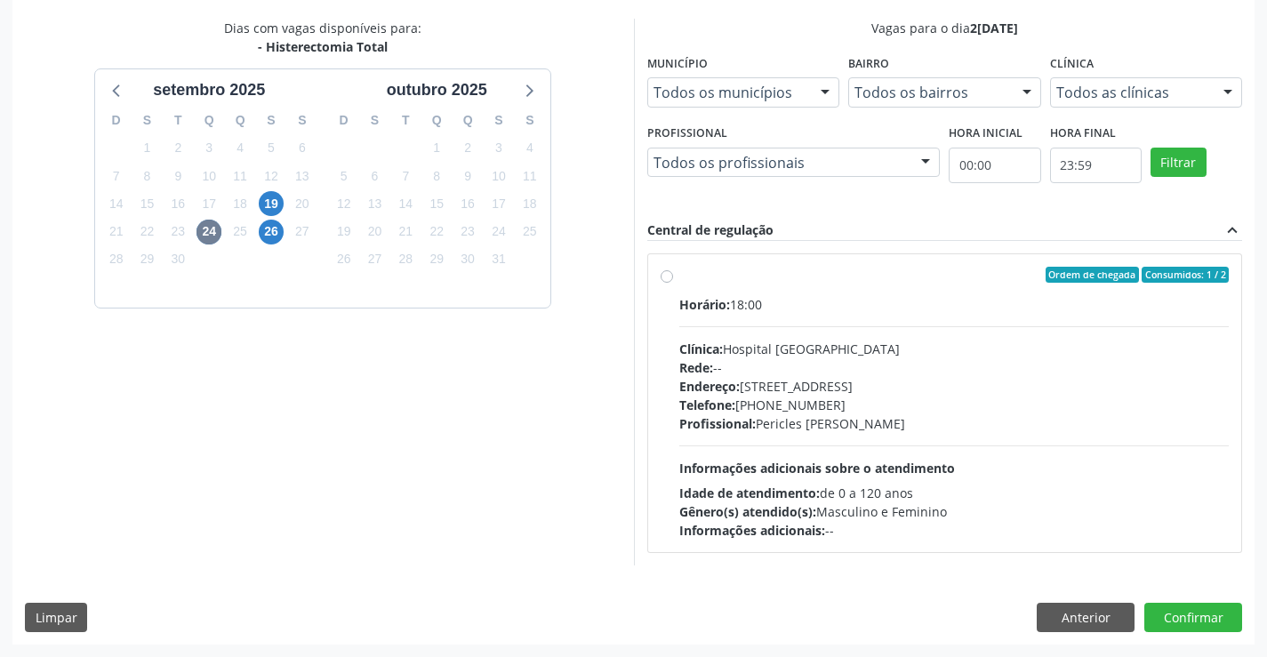
click at [679, 276] on label "Ordem de chegada Consumidos: 1 / 2 Horário: 18:00 Clínica: Hospital [GEOGRAPHIC…" at bounding box center [954, 403] width 550 height 273
click at [663, 276] on input "Ordem de chegada Consumidos: 1 / 2 Horário: 18:00 Clínica: Hospital [GEOGRAPHIC…" at bounding box center [667, 275] width 12 height 16
radio input "true"
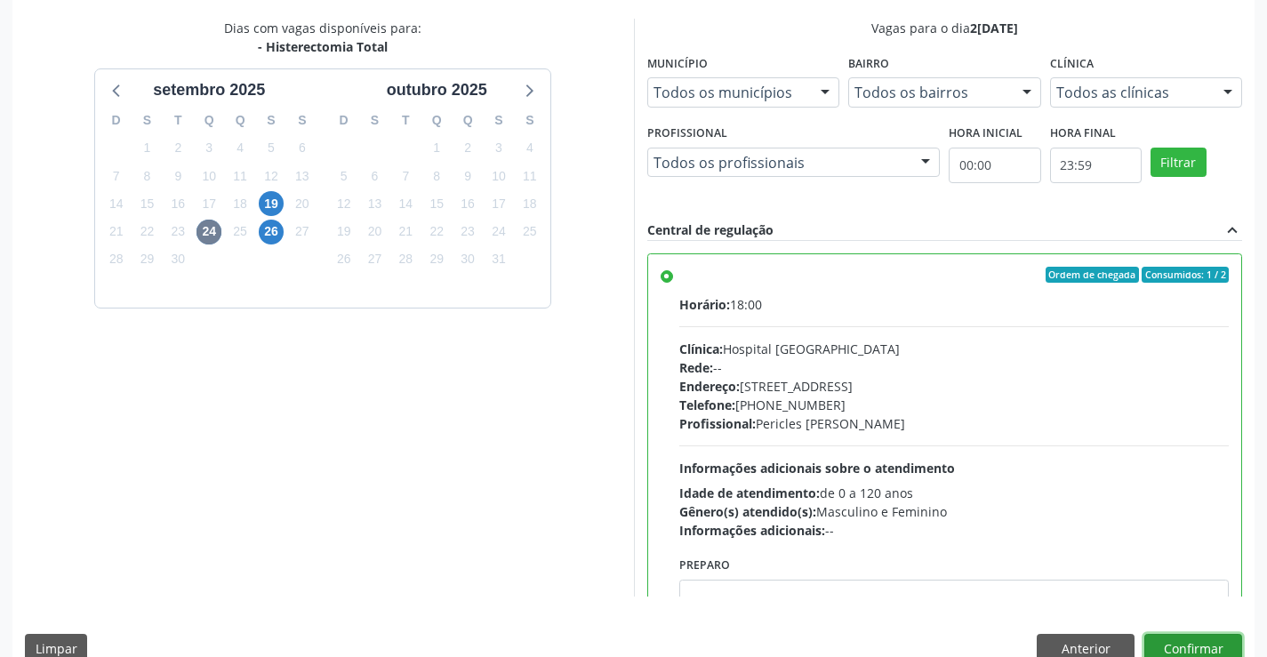
click at [1176, 641] on button "Confirmar" at bounding box center [1193, 649] width 98 height 30
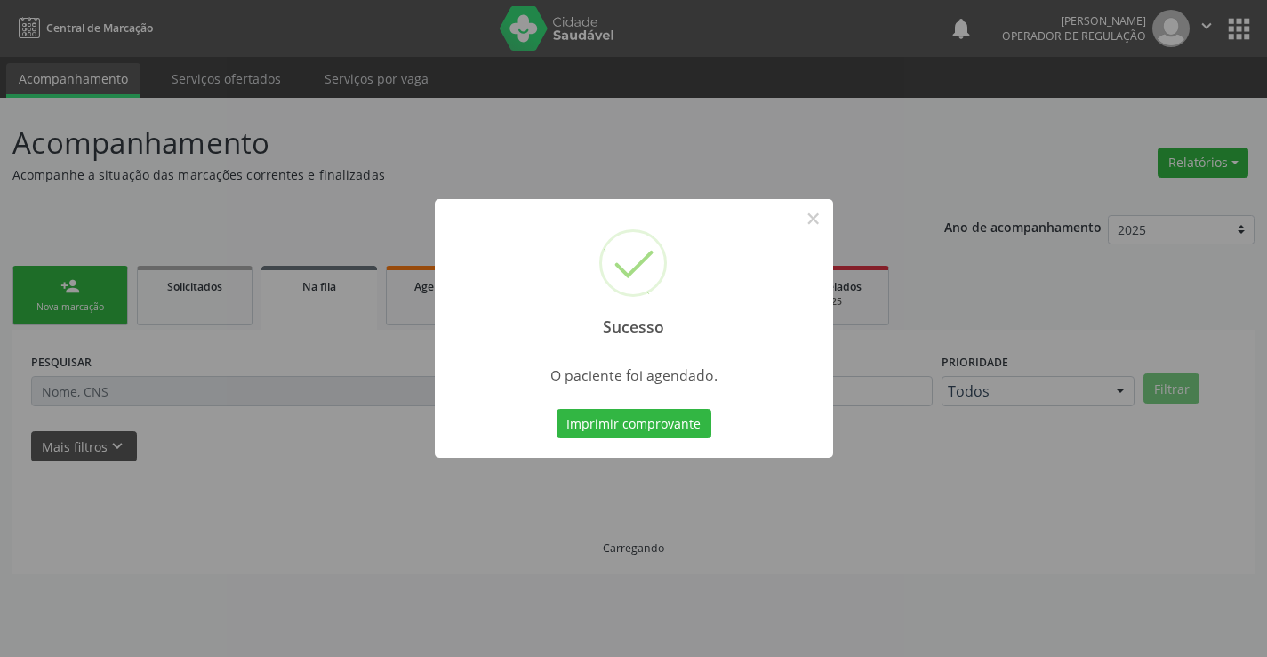
scroll to position [0, 0]
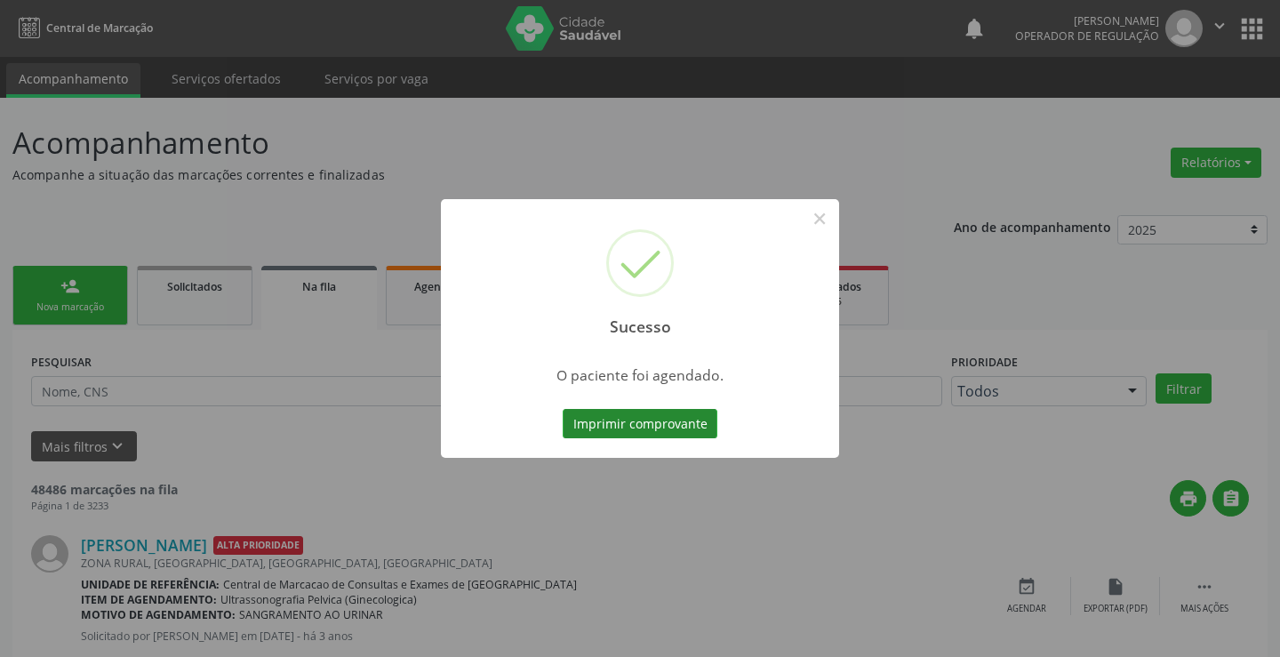
click at [619, 416] on button "Imprimir comprovante" at bounding box center [640, 424] width 155 height 30
